Goal: Information Seeking & Learning: Learn about a topic

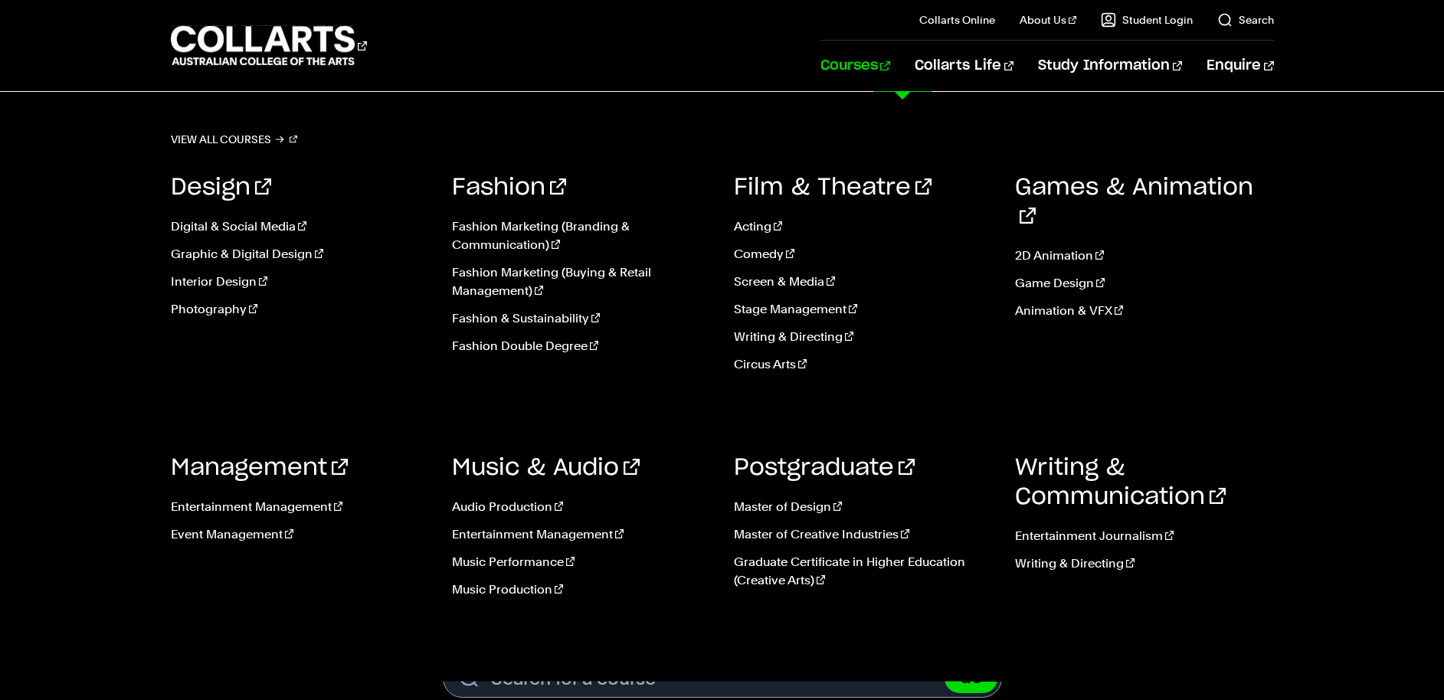
click at [890, 74] on link "Courses" at bounding box center [855, 66] width 70 height 51
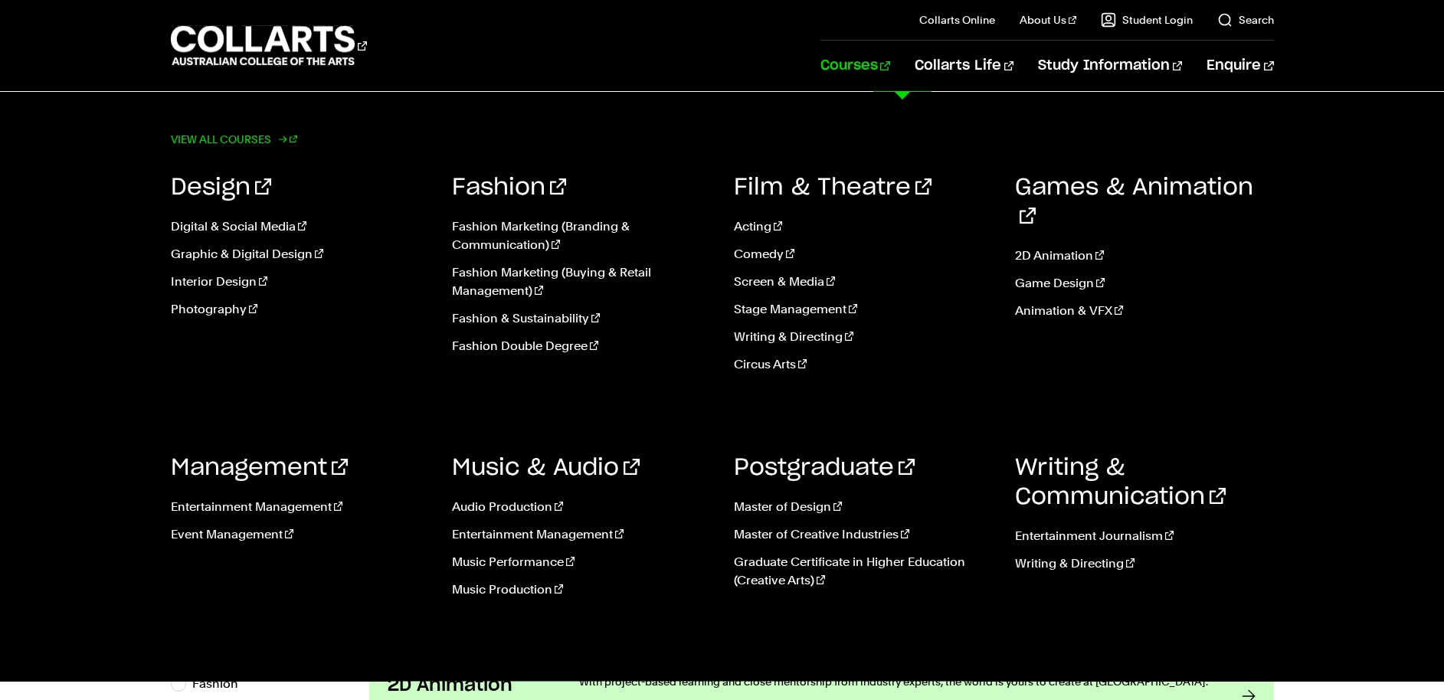
click at [242, 138] on link "View all courses" at bounding box center [234, 139] width 127 height 21
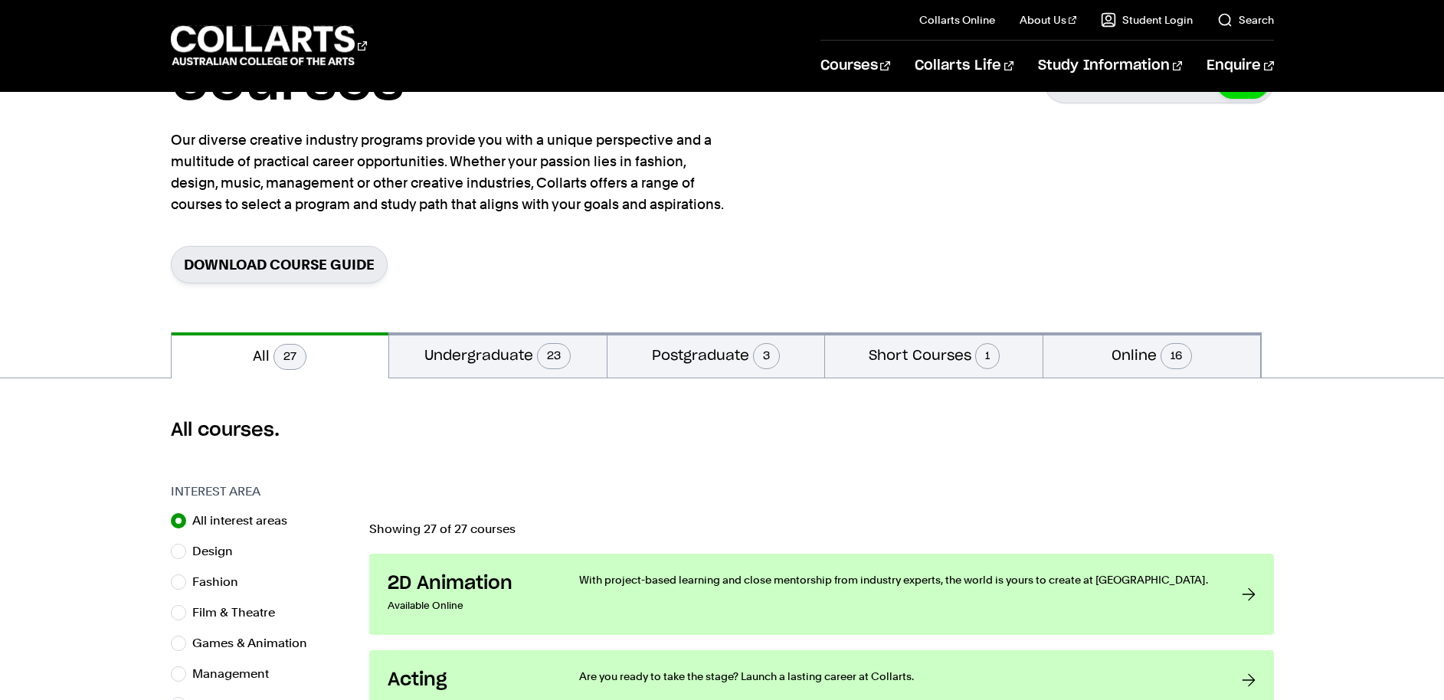
scroll to position [168, 0]
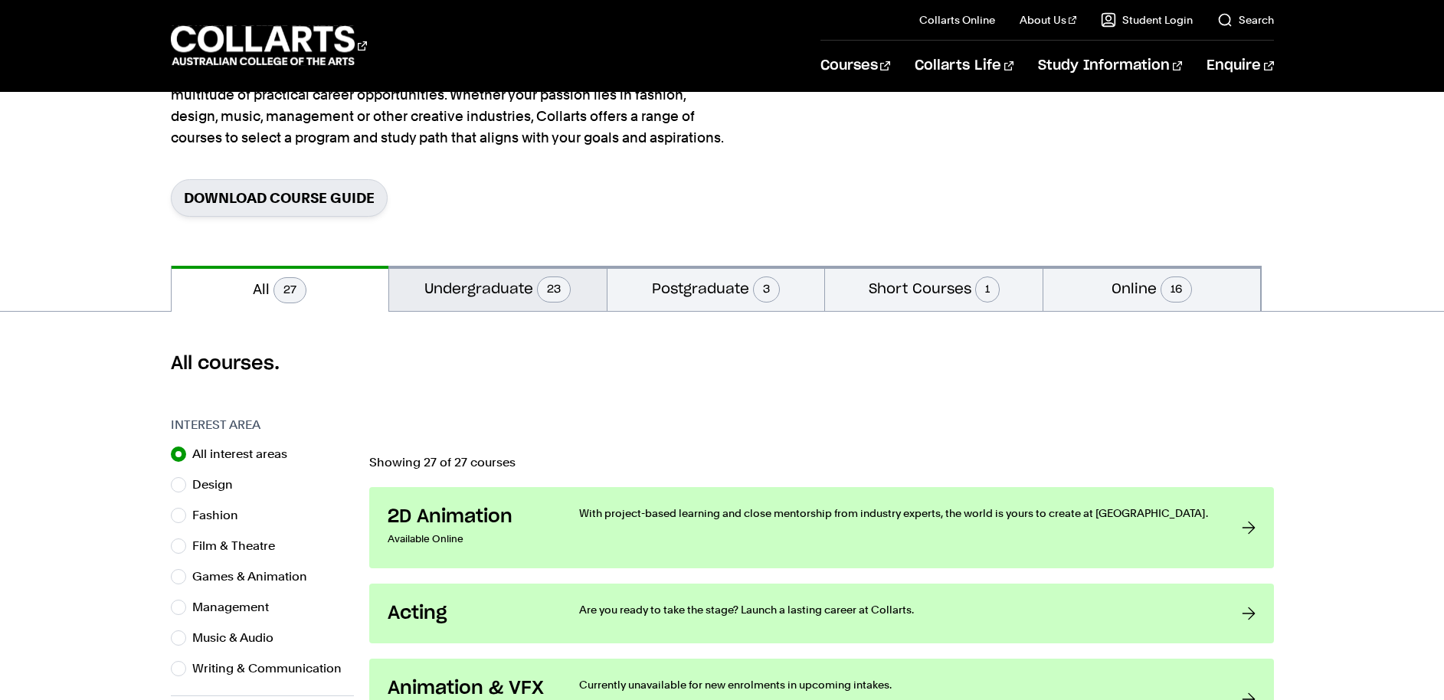
click at [469, 299] on button "Undergraduate 23" at bounding box center [497, 288] width 217 height 45
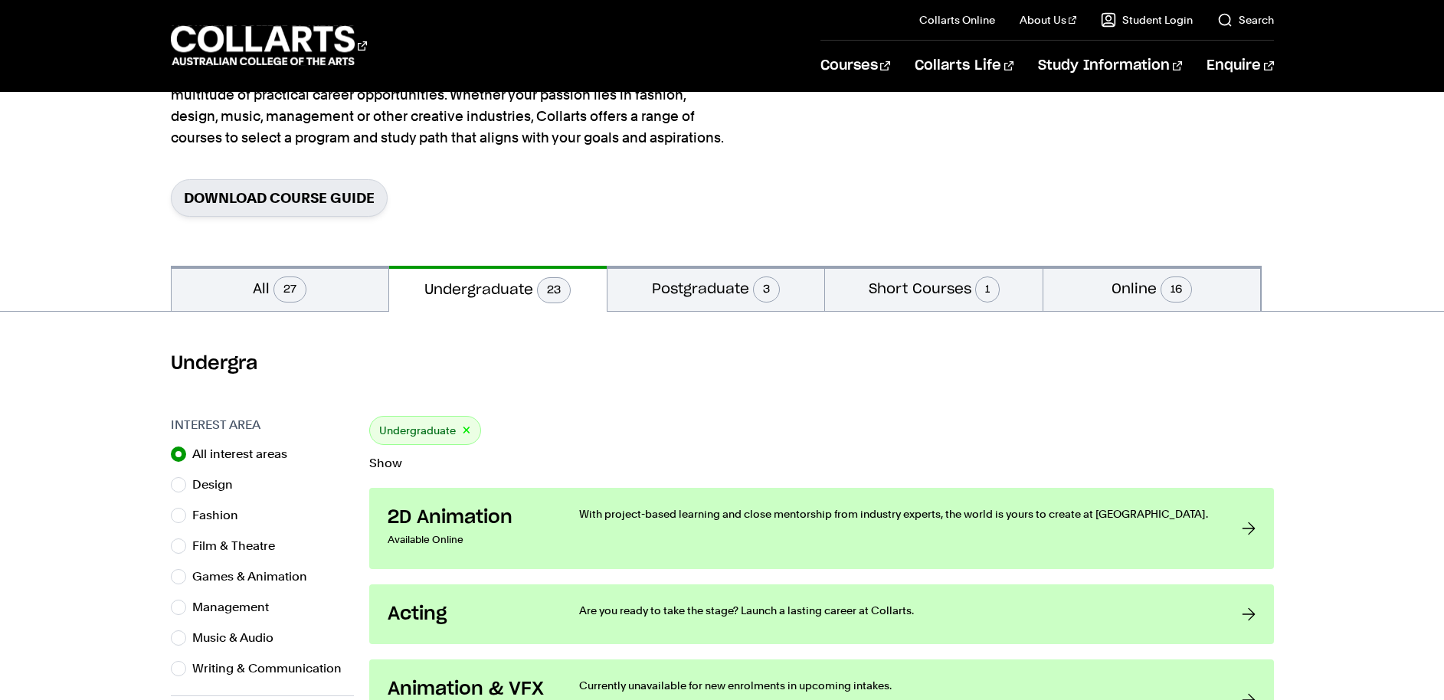
scroll to position [430, 0]
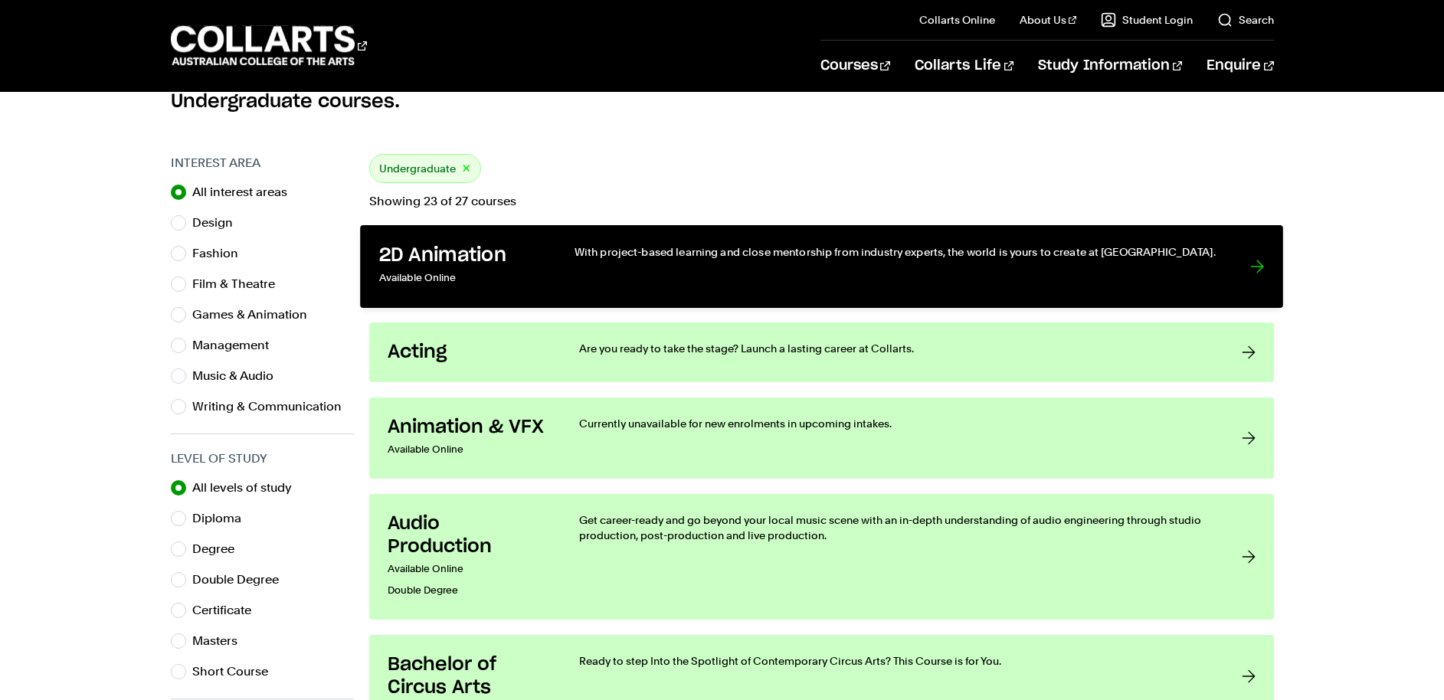
click at [683, 276] on div "With project-based learning and close mentorship from industry experts, the wor…" at bounding box center [896, 266] width 644 height 45
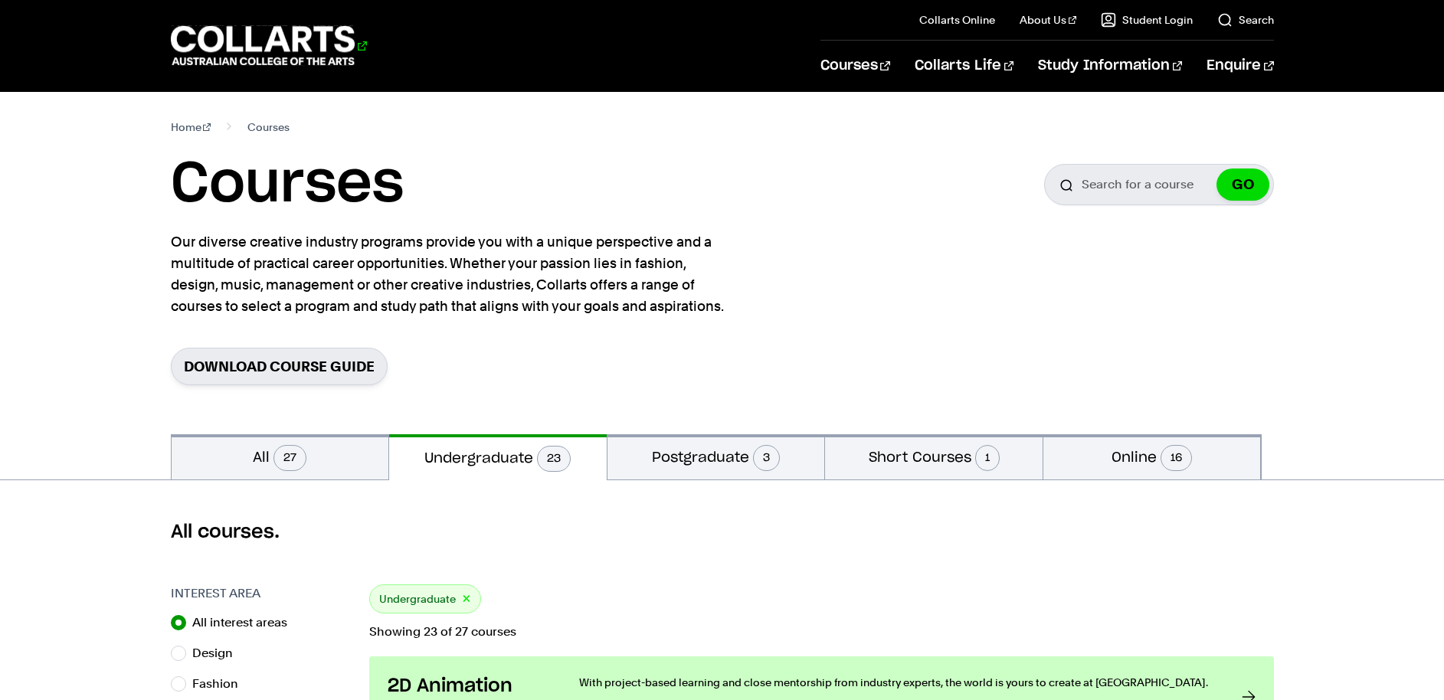
scroll to position [149, 0]
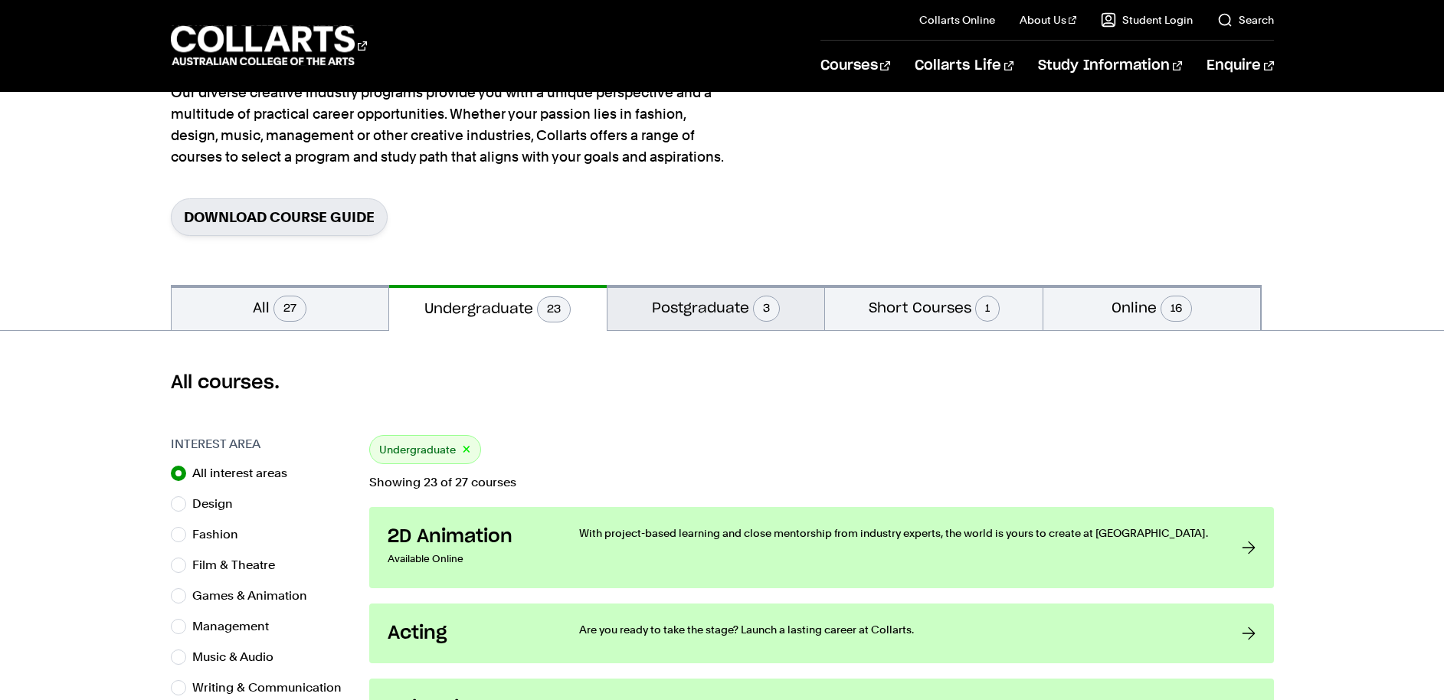
click at [741, 301] on button "Postgraduate 3" at bounding box center [715, 307] width 217 height 45
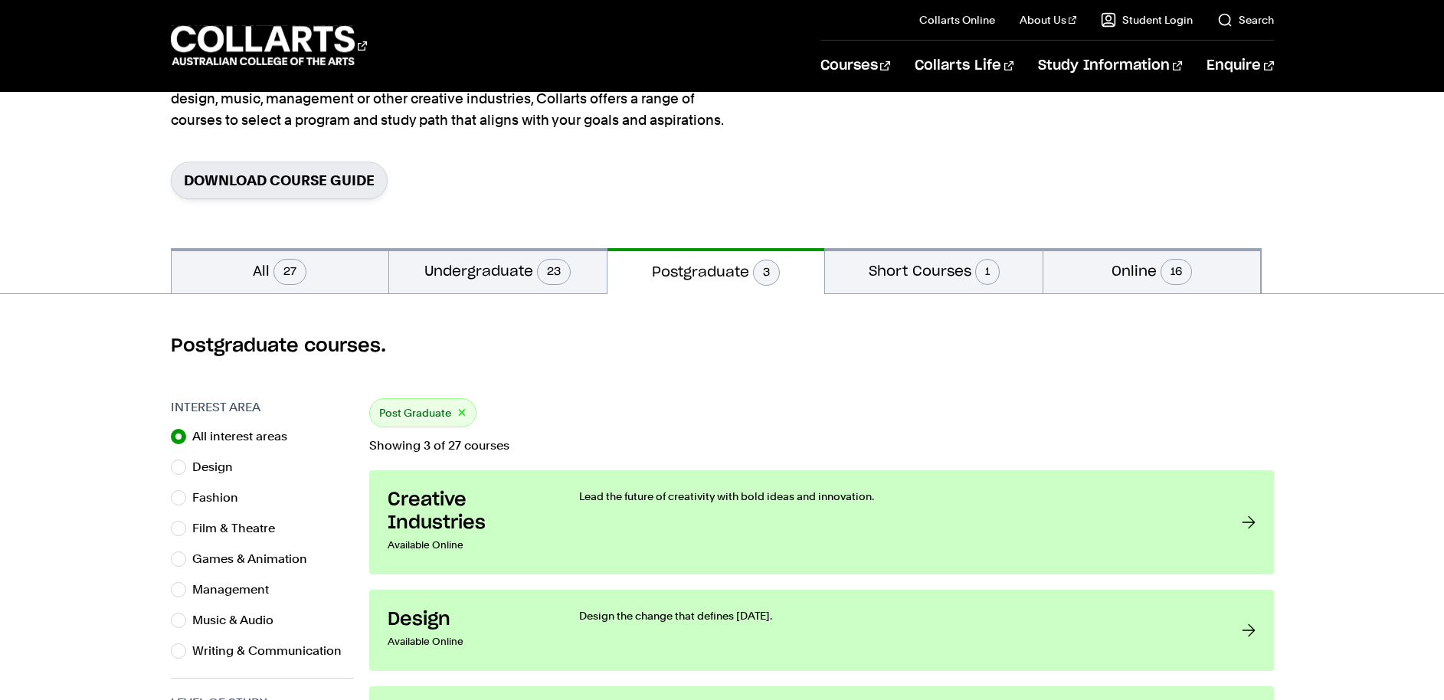
scroll to position [107, 0]
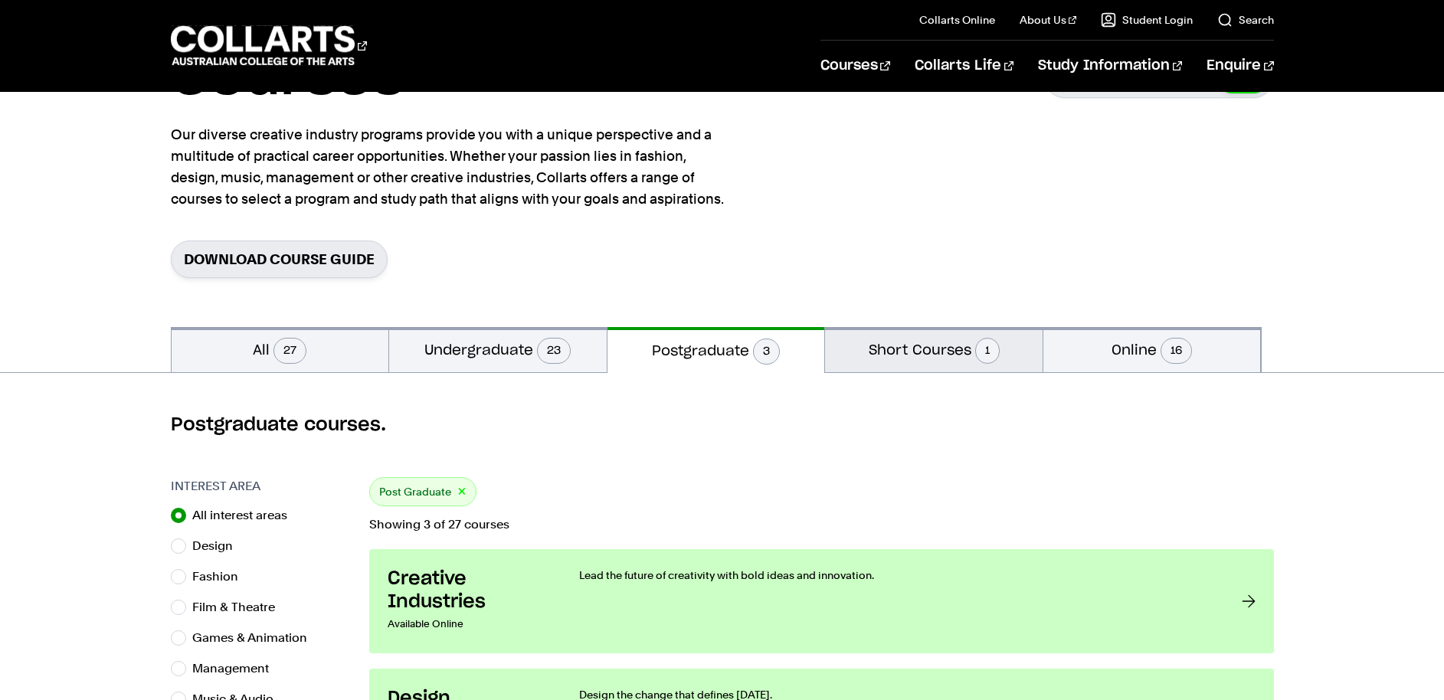
click at [924, 344] on button "Short Courses 1" at bounding box center [933, 349] width 217 height 45
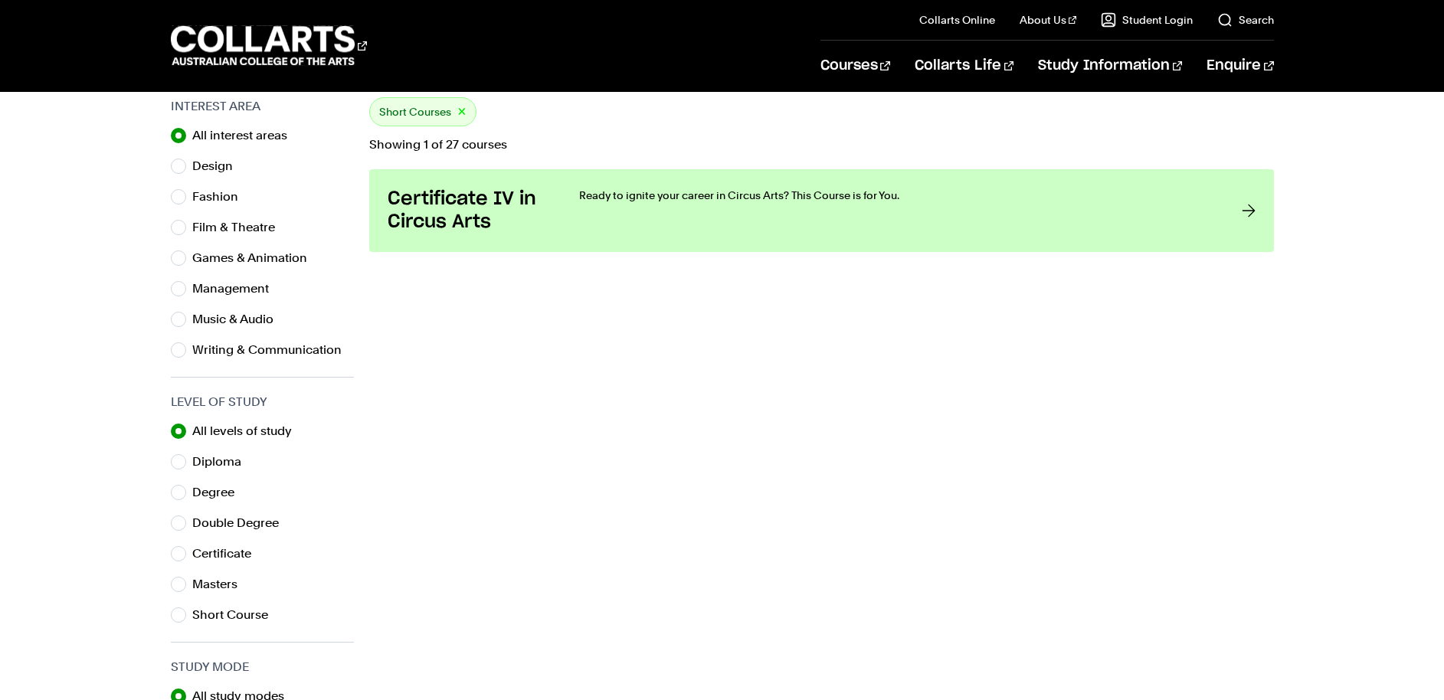
scroll to position [153, 0]
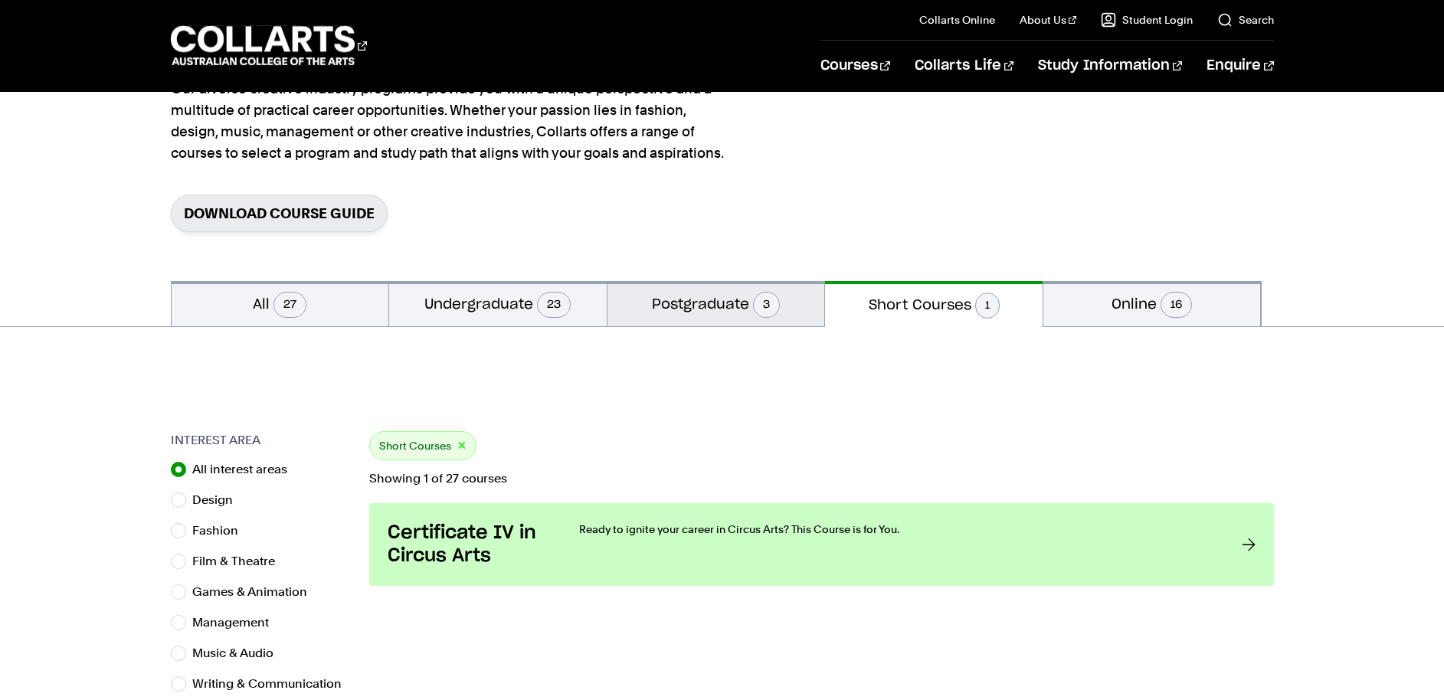
click at [711, 307] on button "Postgraduate 3" at bounding box center [715, 303] width 217 height 45
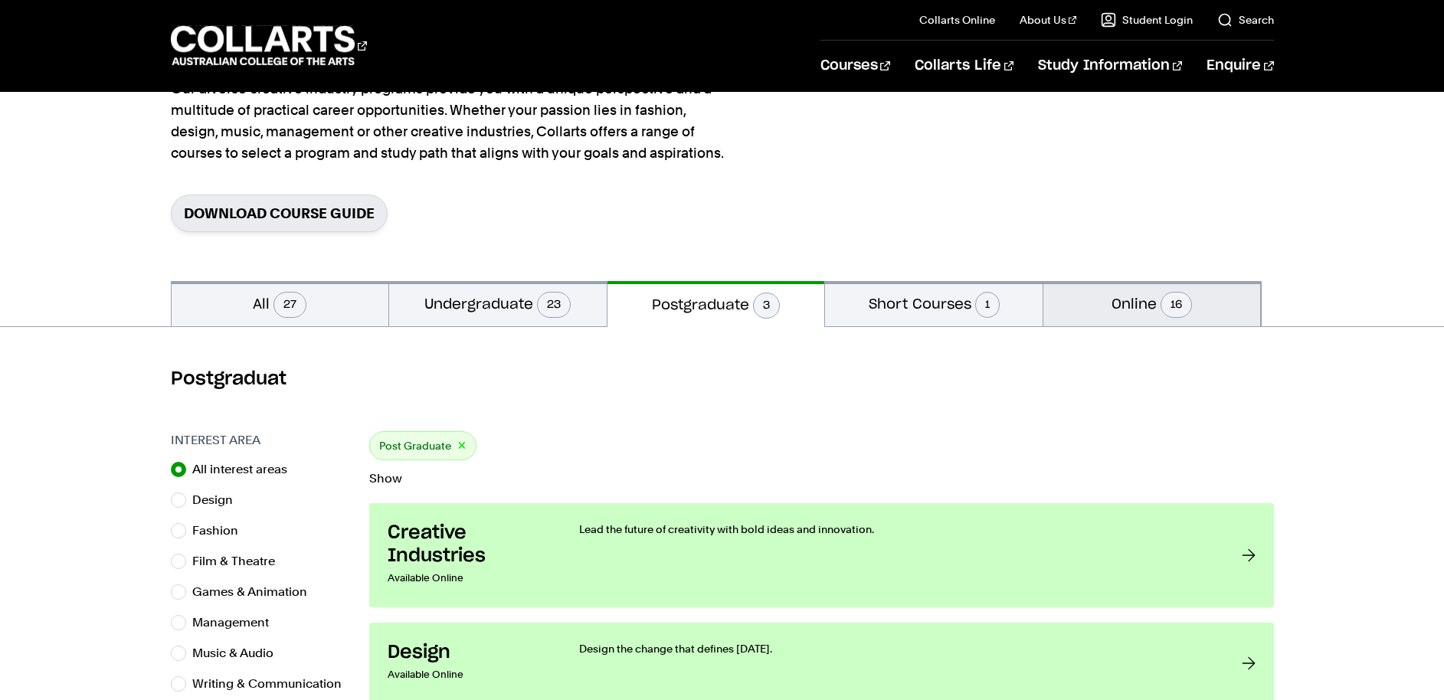
click at [1074, 296] on button "Online 16" at bounding box center [1151, 303] width 217 height 45
radio input "false"
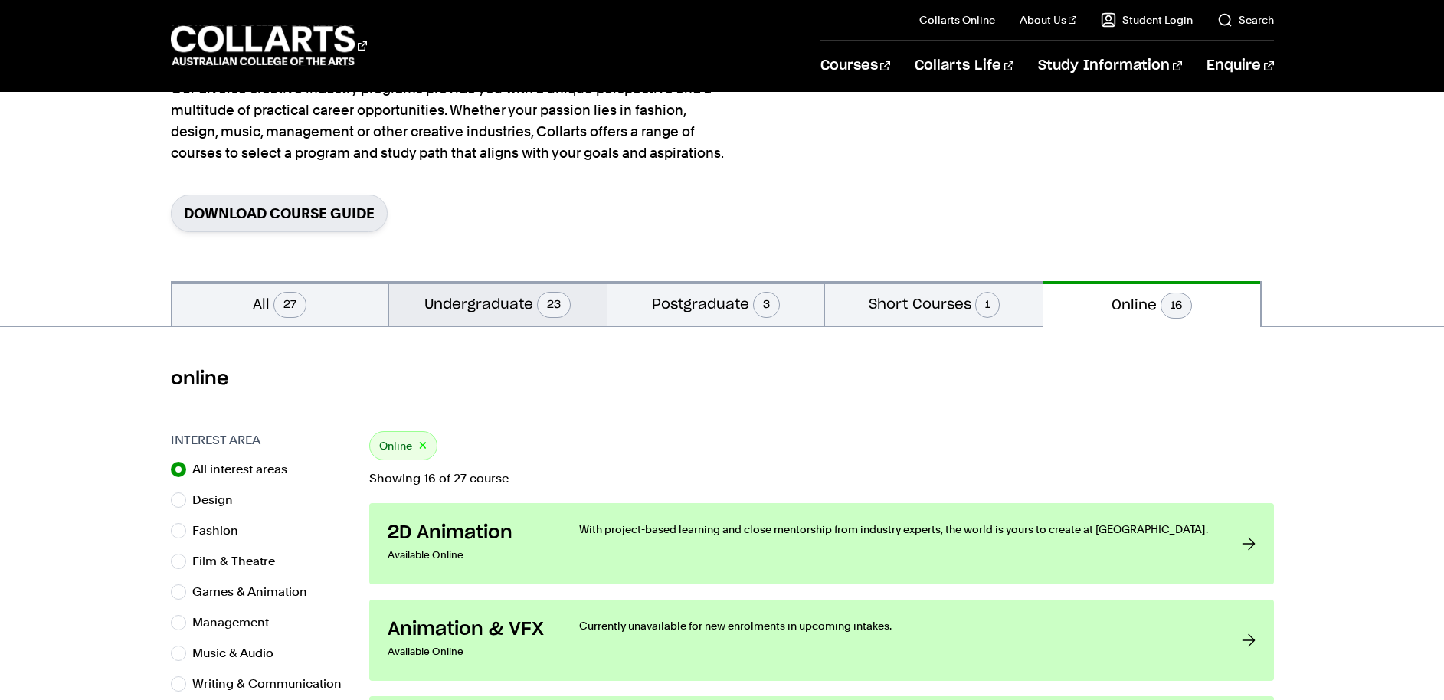
click at [511, 304] on button "Undergraduate 23" at bounding box center [497, 303] width 217 height 45
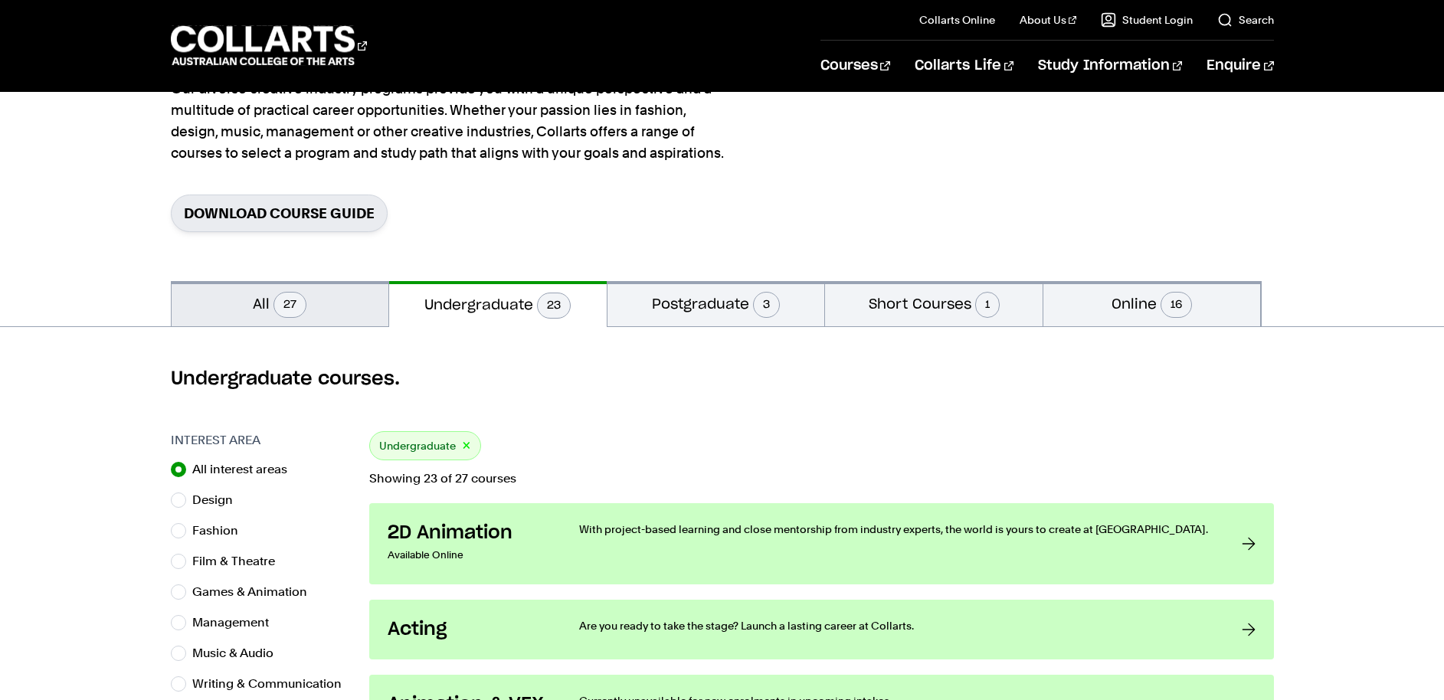
click at [293, 319] on button "All 27" at bounding box center [280, 303] width 217 height 45
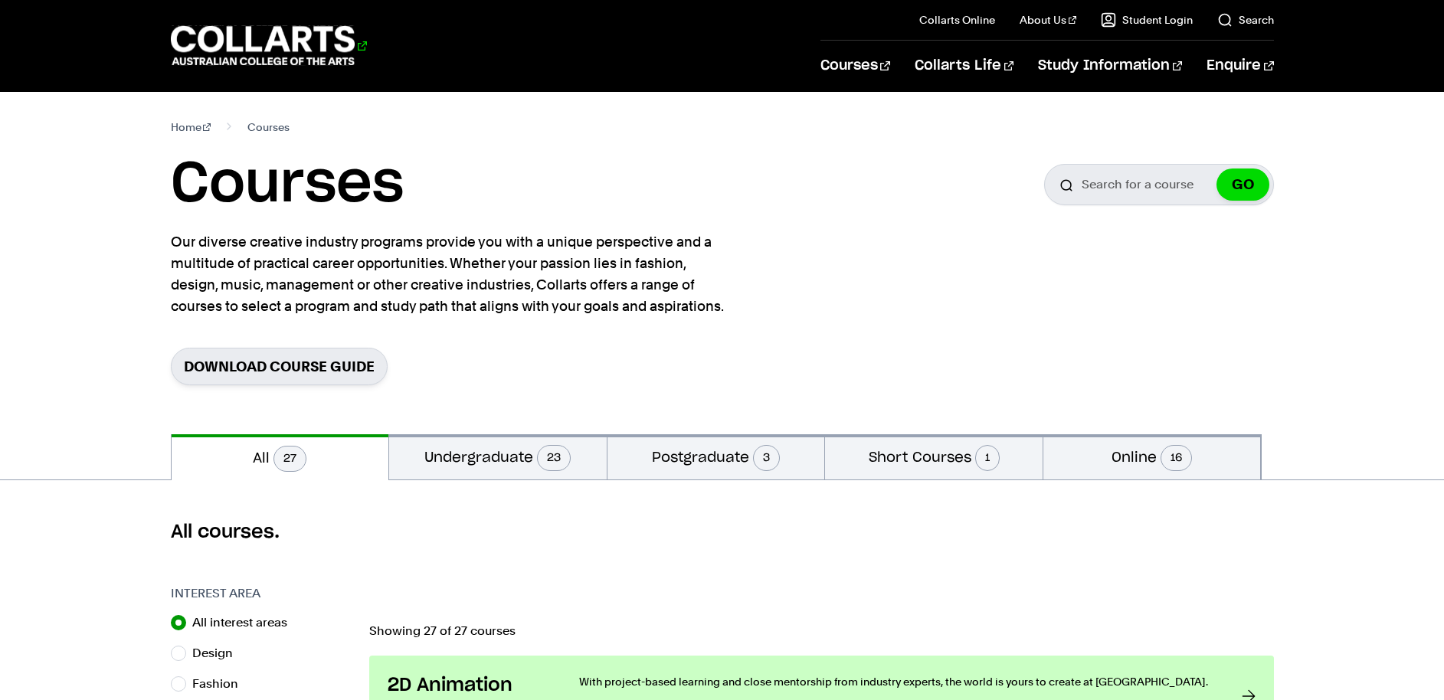
click at [296, 30] on 1 "Go to homepage" at bounding box center [263, 46] width 185 height 40
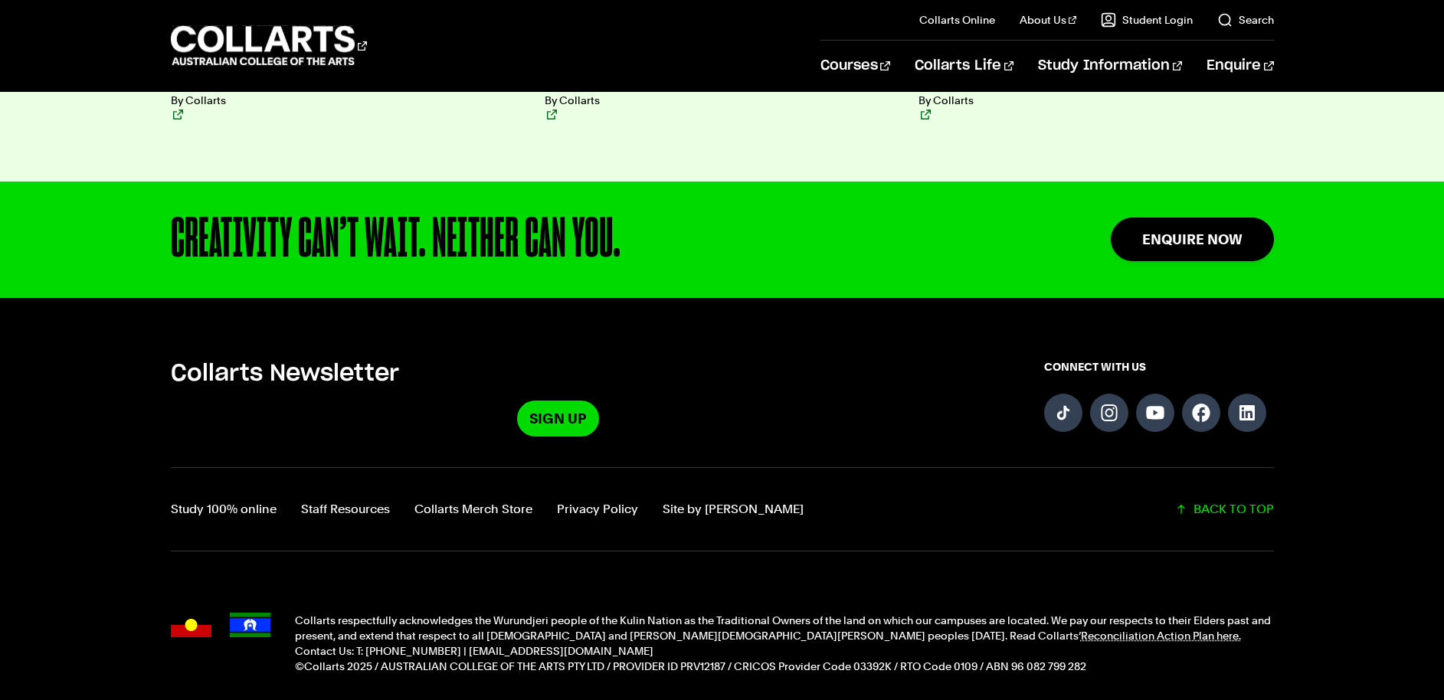
scroll to position [4072, 0]
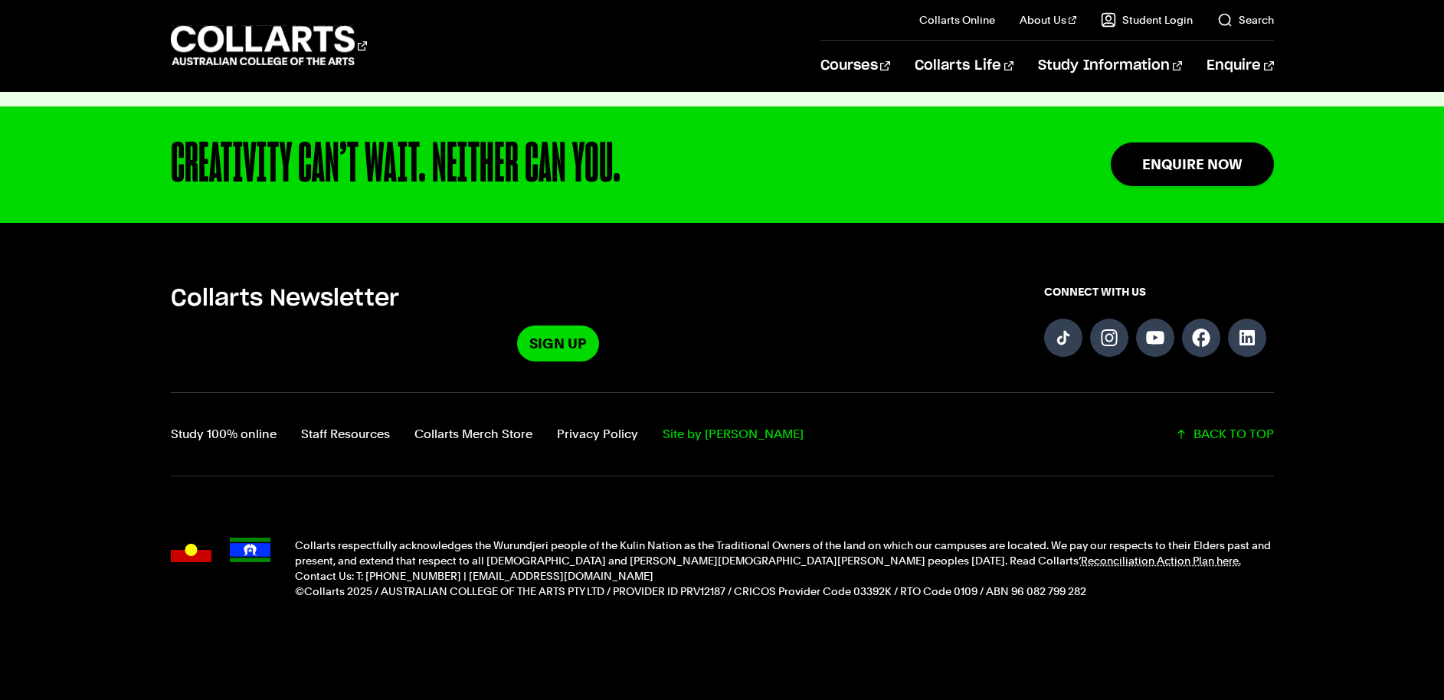
click at [695, 423] on link "Site by [PERSON_NAME]" at bounding box center [732, 433] width 141 height 21
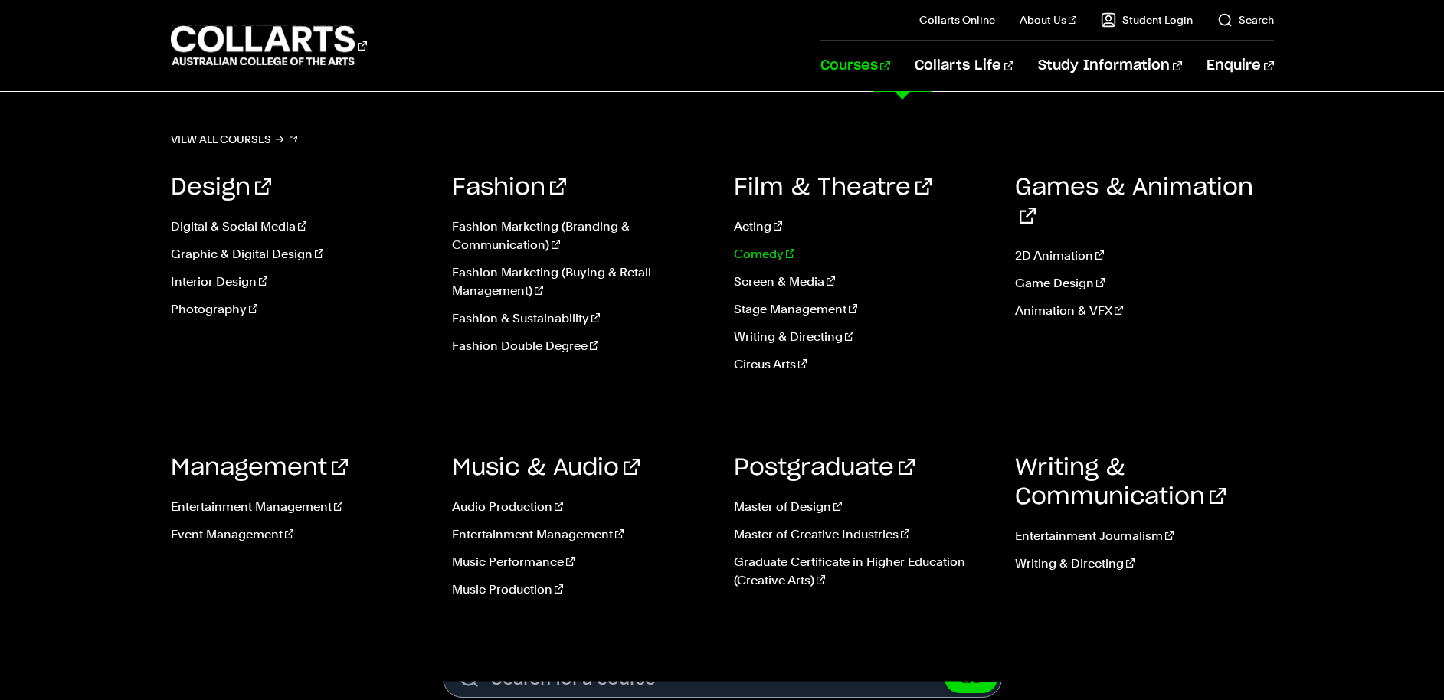
click at [757, 259] on link "Comedy" at bounding box center [863, 254] width 259 height 18
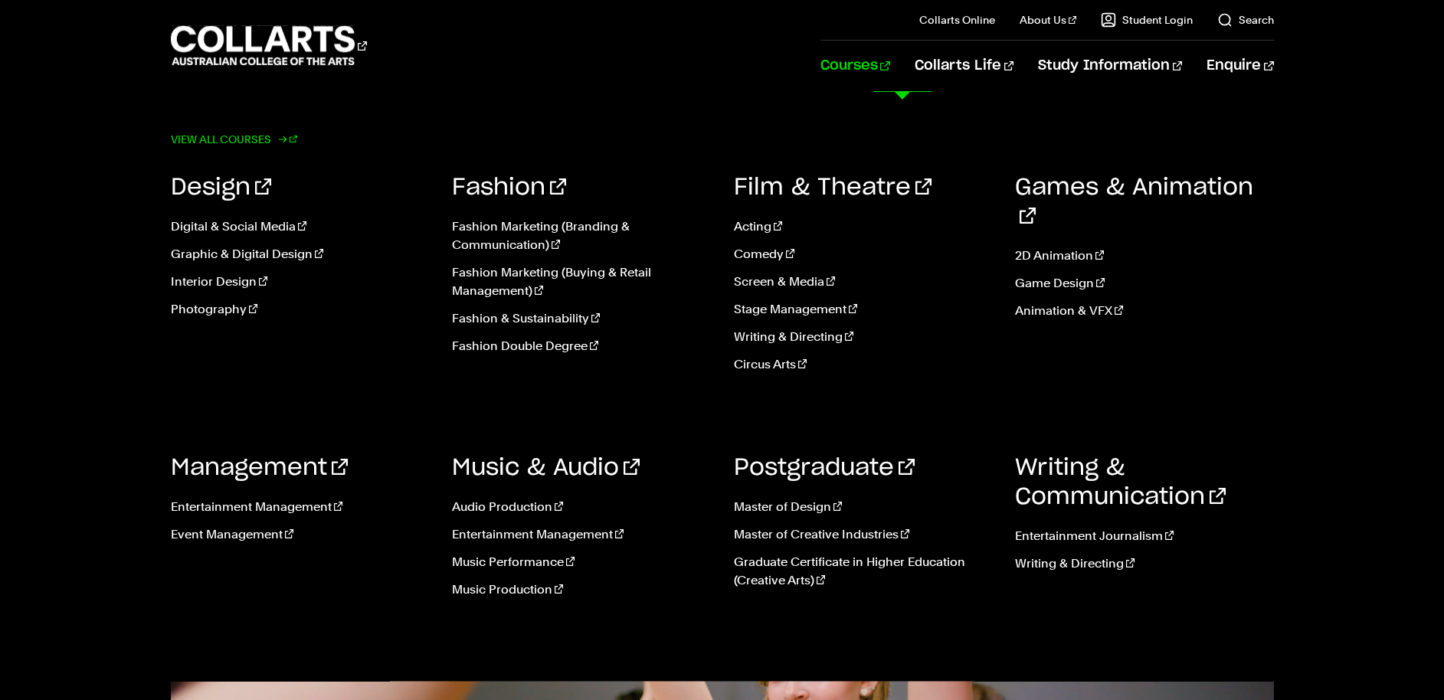
click at [262, 133] on link "View all courses" at bounding box center [234, 139] width 127 height 21
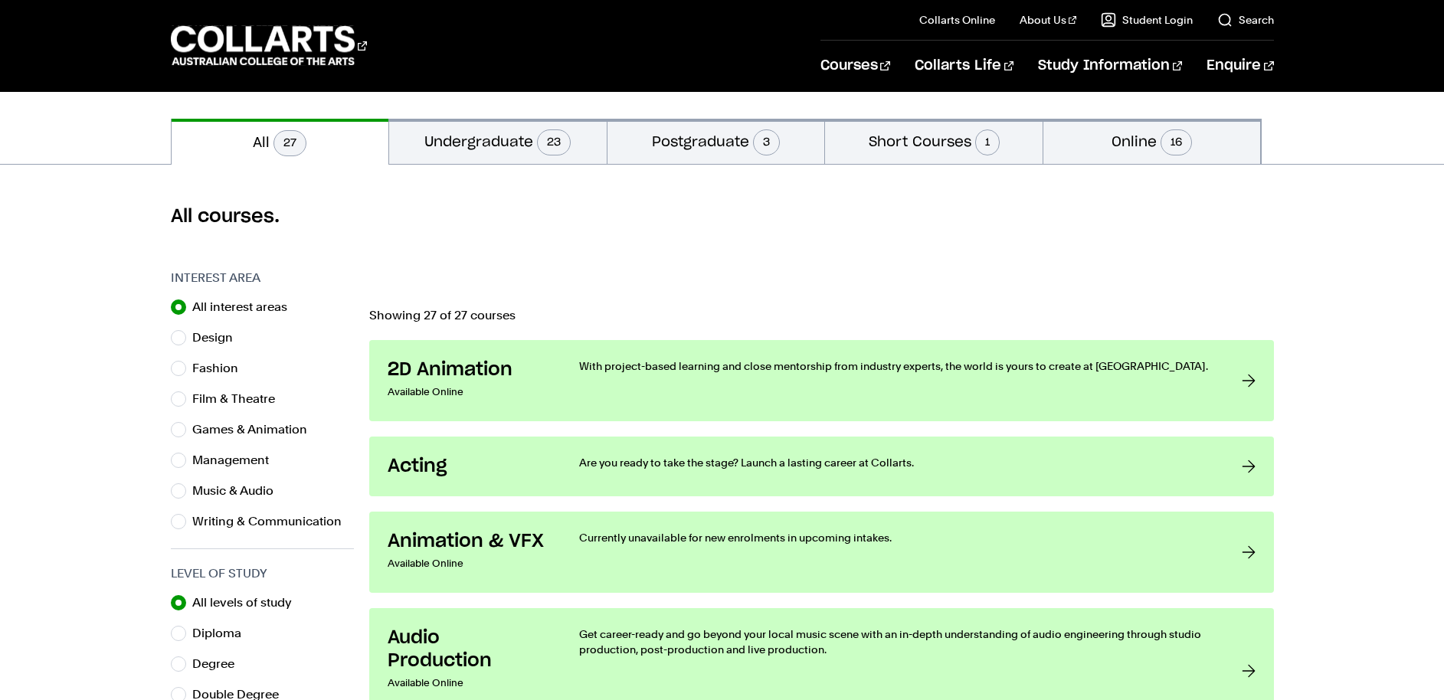
scroll to position [282, 0]
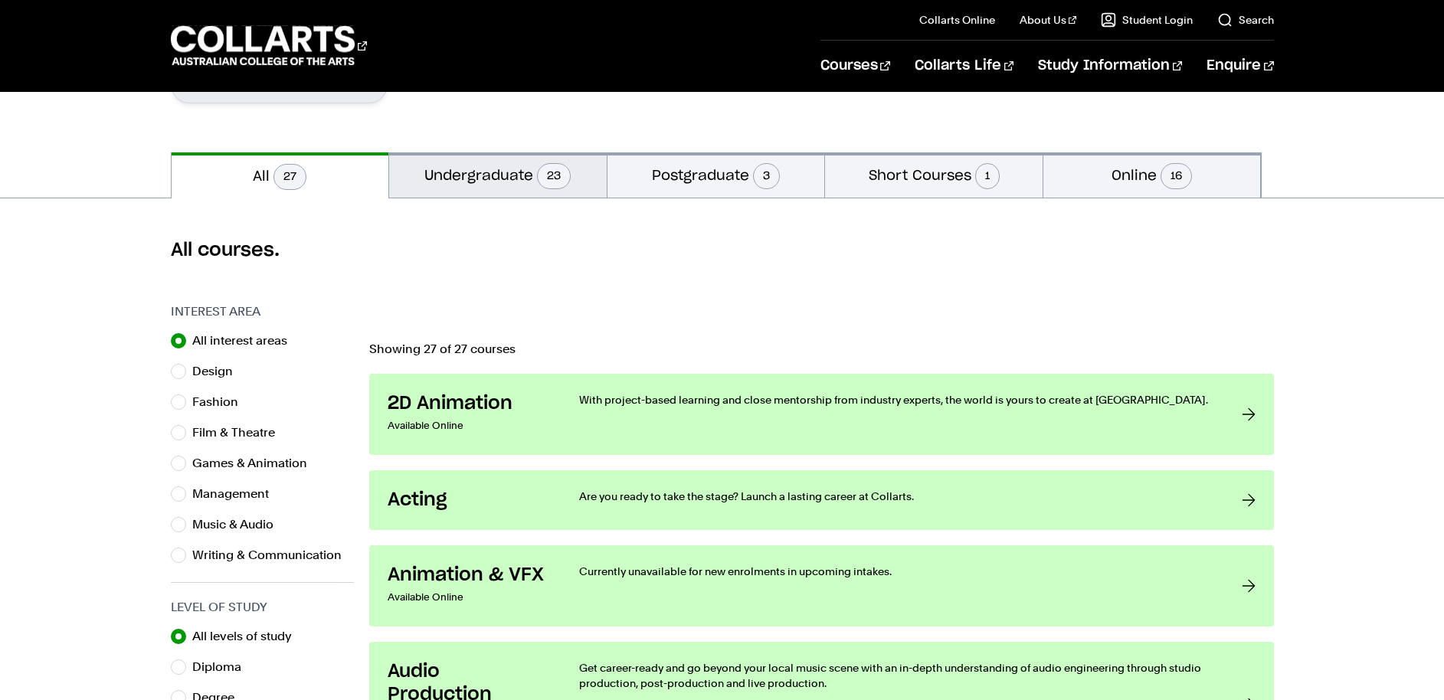
click at [548, 178] on span "23" at bounding box center [554, 176] width 34 height 26
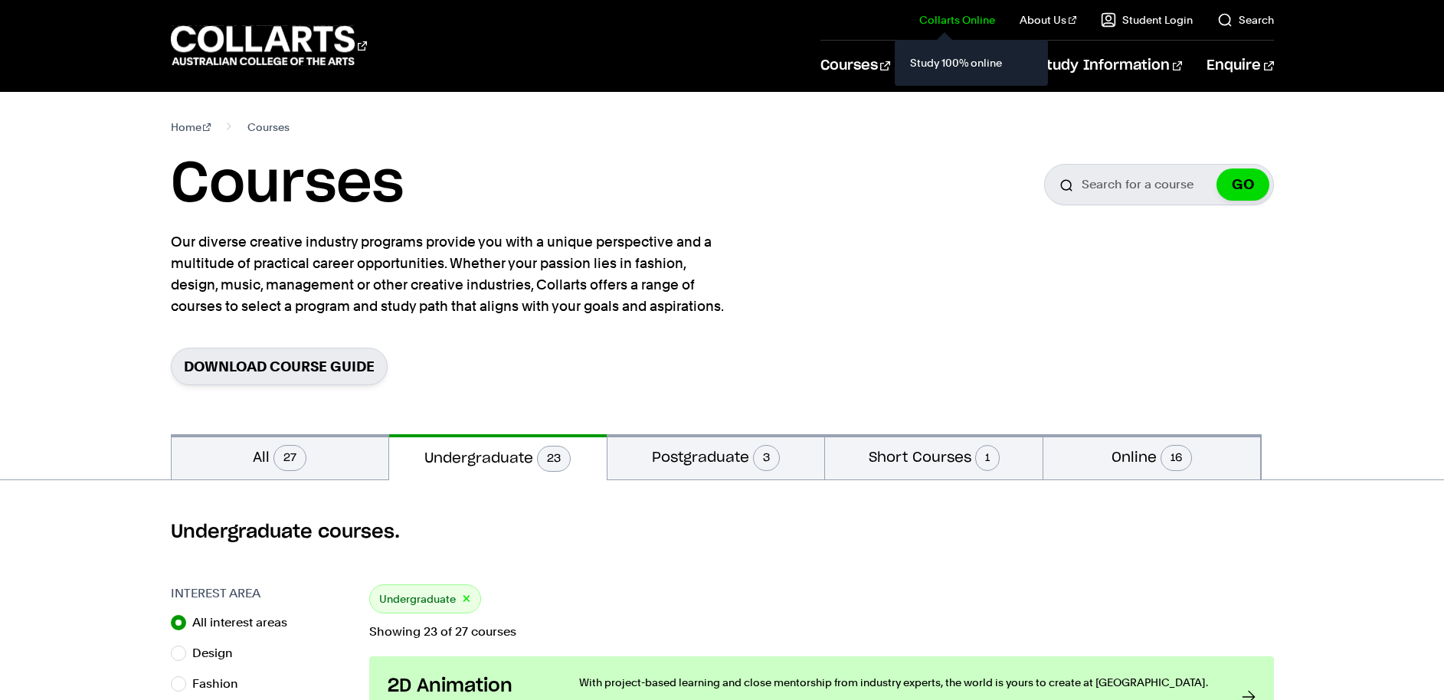
click at [978, 17] on link "Collarts Online" at bounding box center [957, 19] width 76 height 15
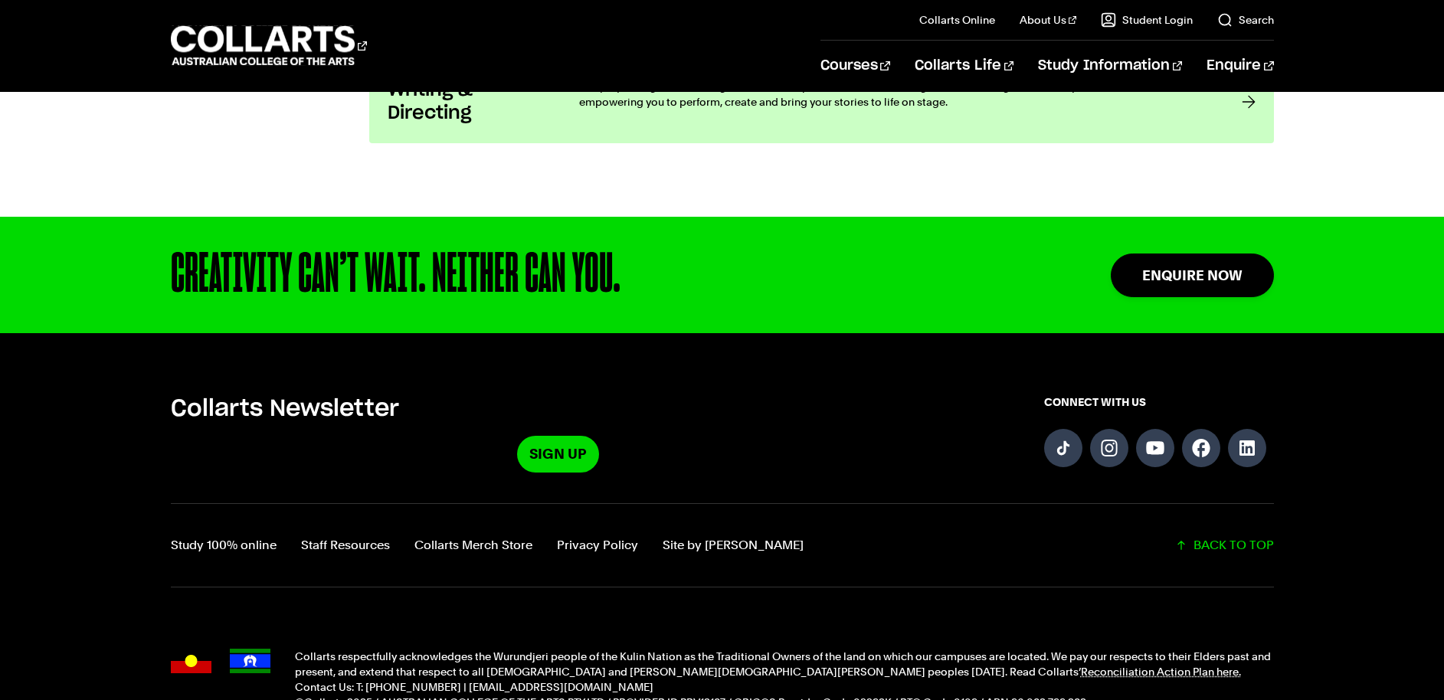
scroll to position [3188, 0]
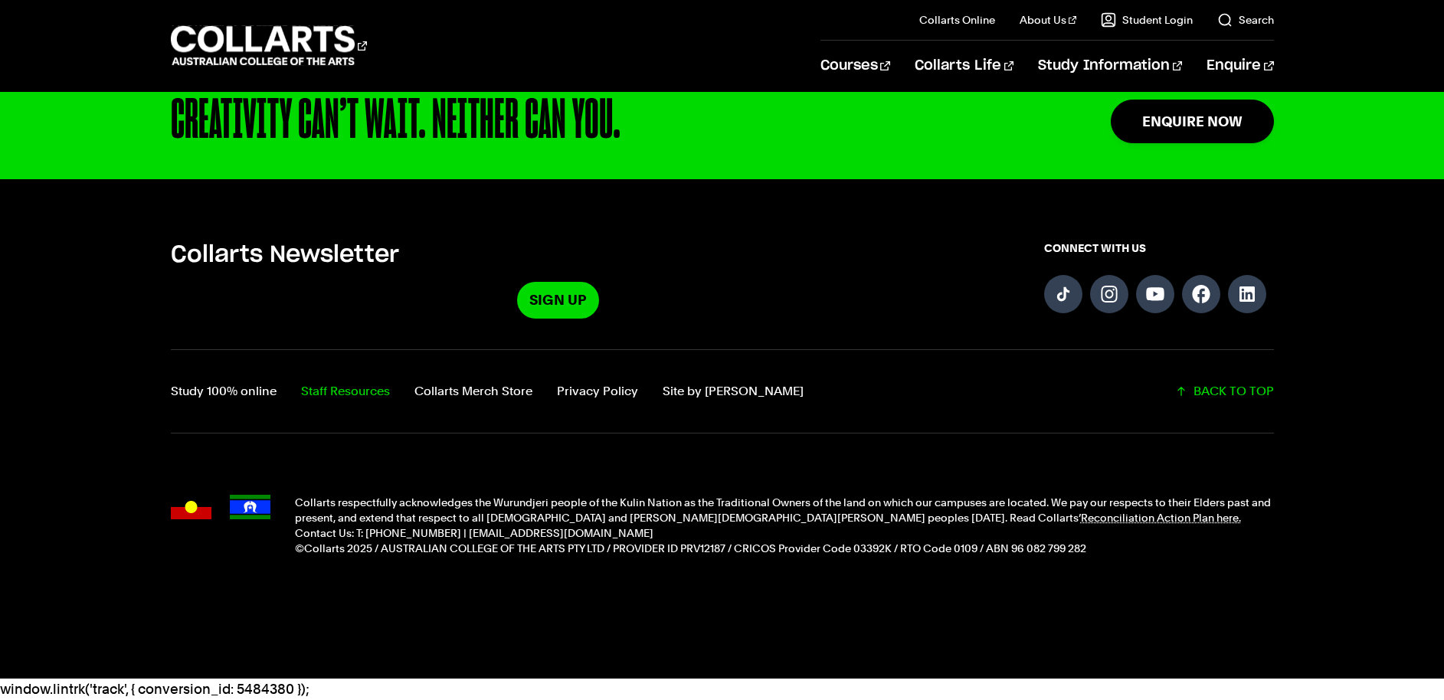
click at [377, 395] on link "Staff Resources" at bounding box center [345, 391] width 89 height 21
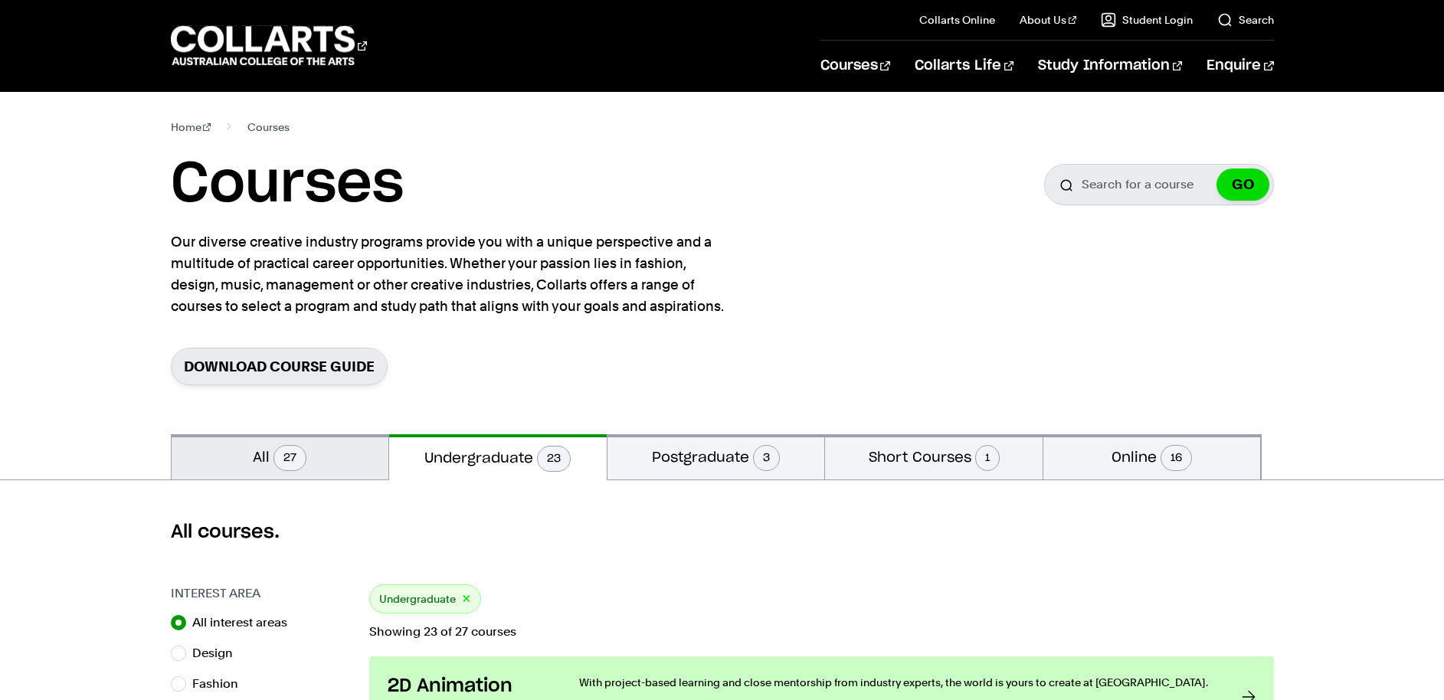
click at [302, 468] on button "All 27" at bounding box center [280, 456] width 217 height 45
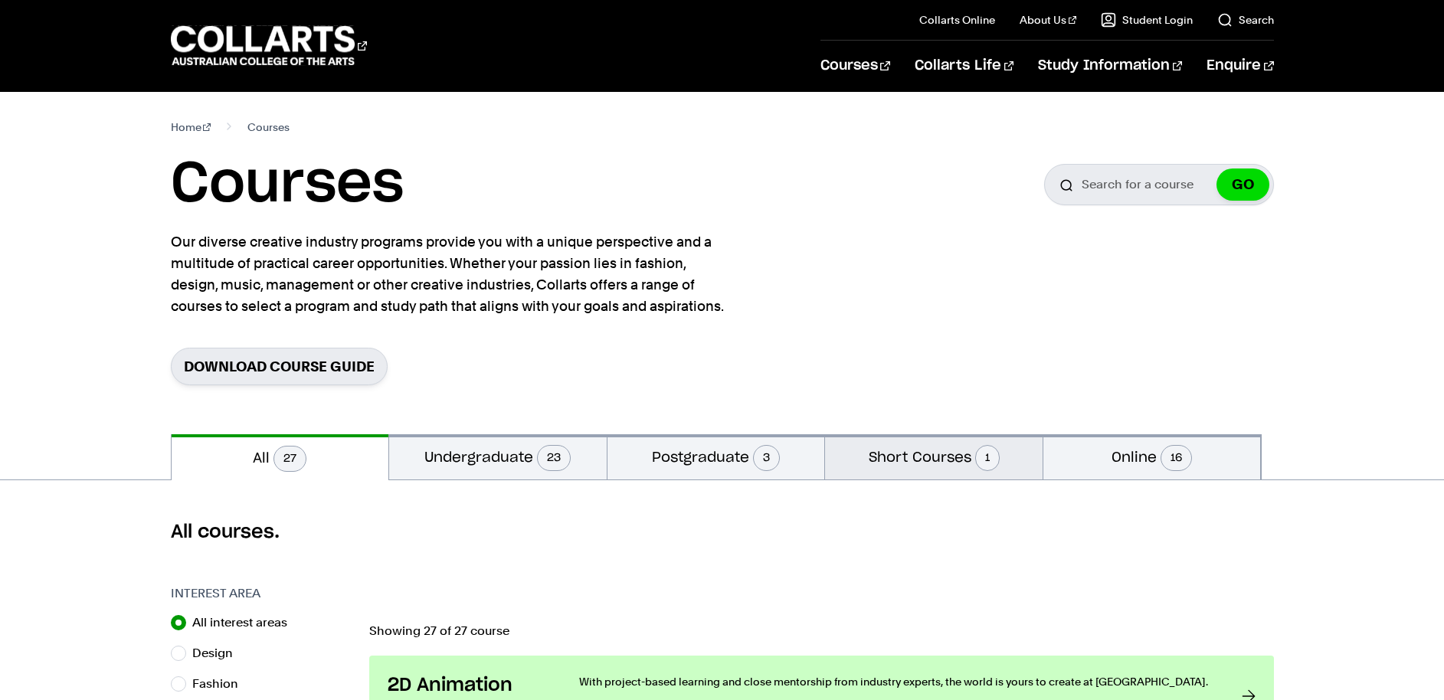
click at [989, 463] on span "1" at bounding box center [987, 458] width 25 height 26
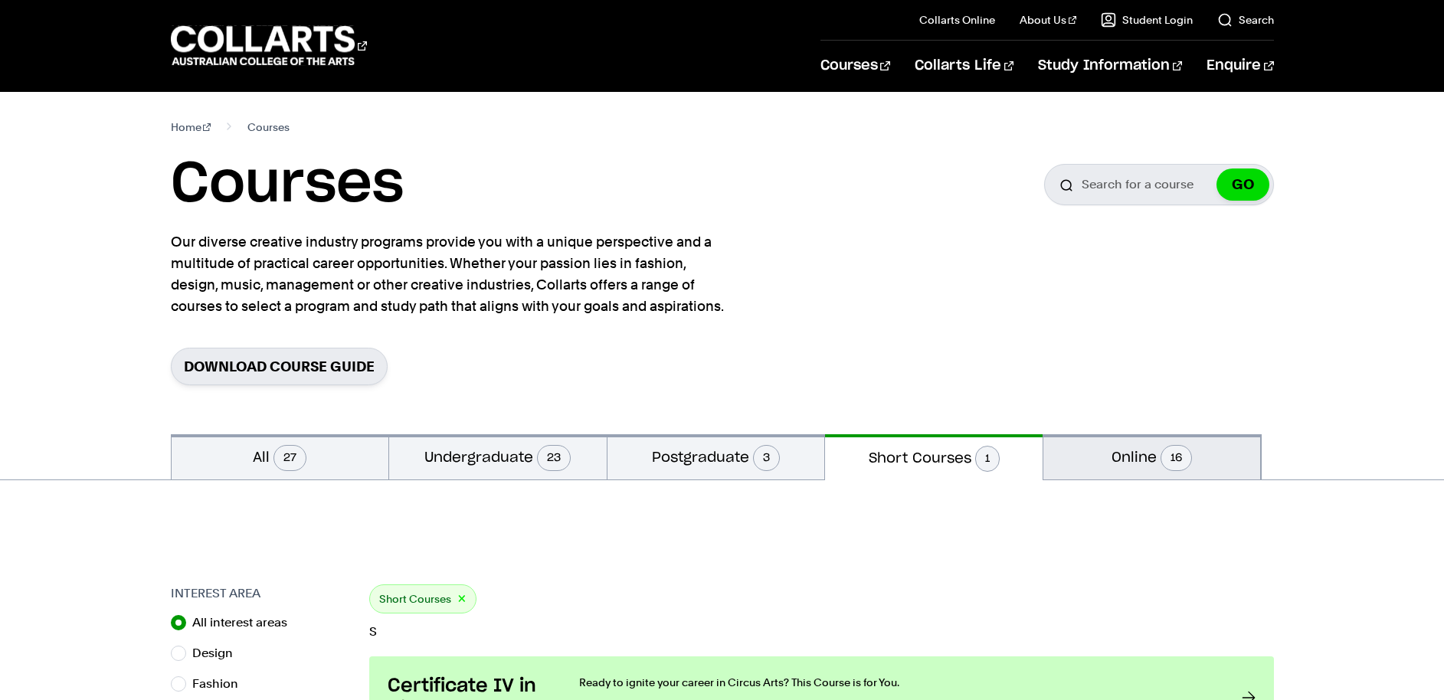
click at [1169, 449] on span "16" at bounding box center [1175, 458] width 31 height 26
radio input "false"
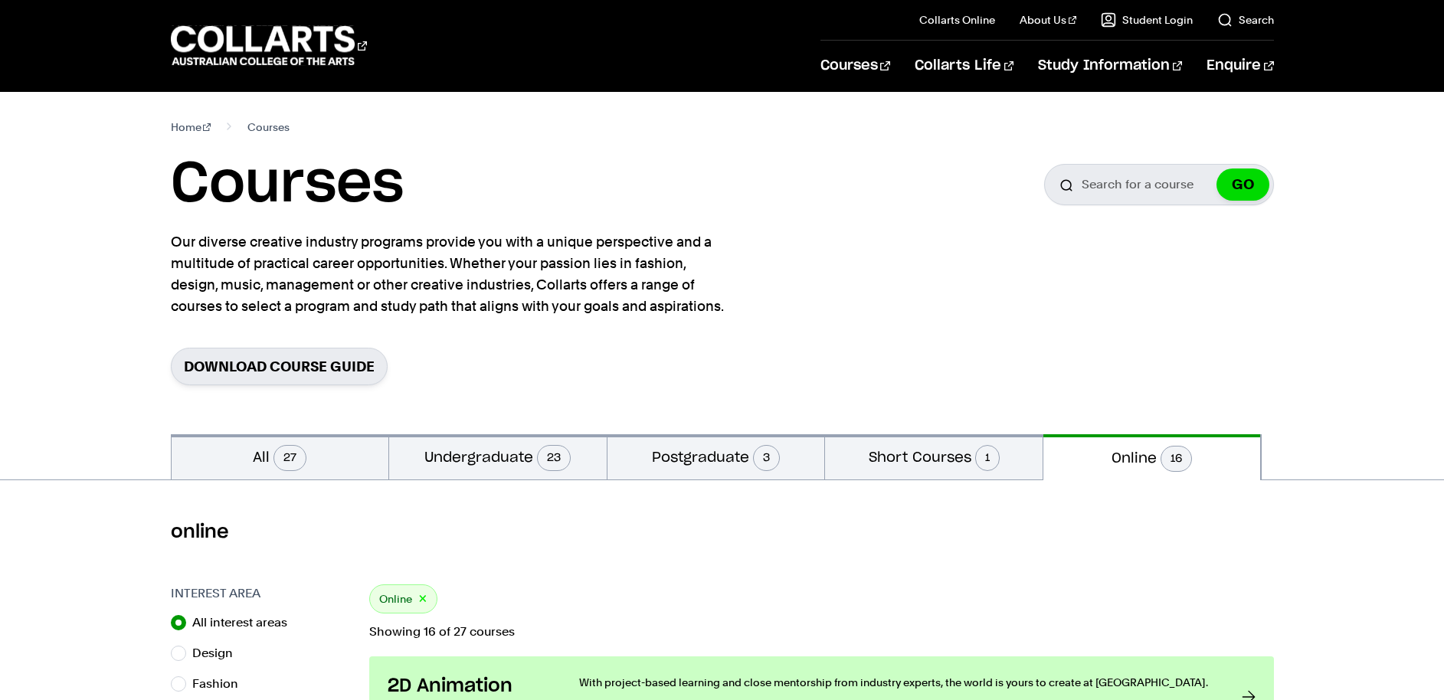
scroll to position [9, 0]
